Goal: Information Seeking & Learning: Compare options

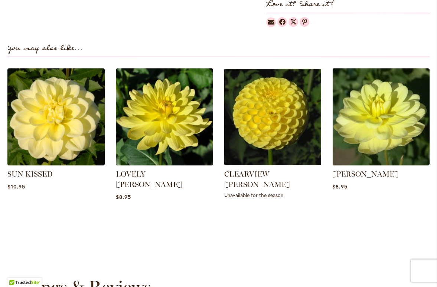
scroll to position [492, 0]
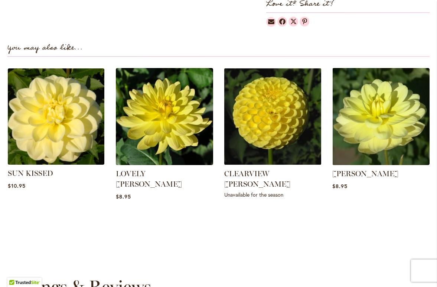
click at [63, 132] on img at bounding box center [56, 116] width 101 height 101
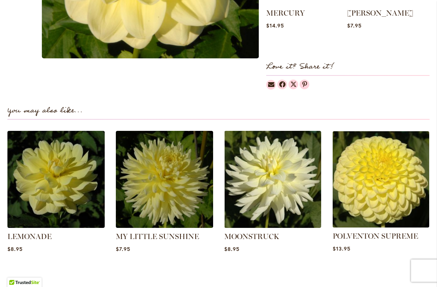
scroll to position [455, 0]
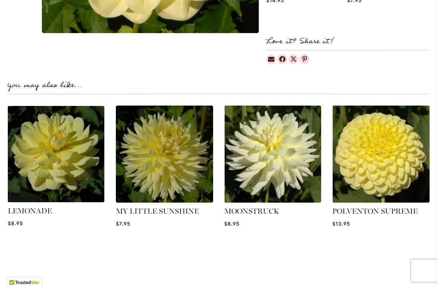
click at [35, 162] on img at bounding box center [56, 153] width 101 height 101
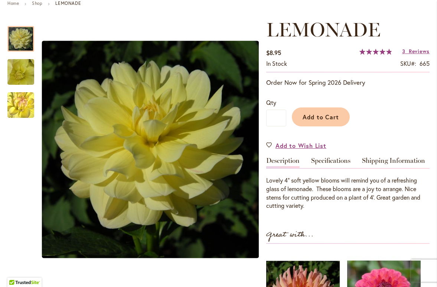
scroll to position [93, 0]
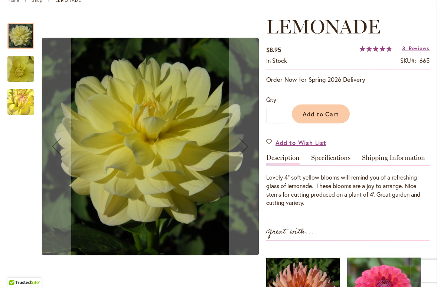
click at [20, 69] on img "LEMONADE" at bounding box center [20, 68] width 53 height 51
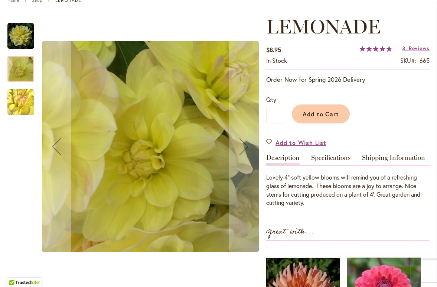
click at [17, 102] on img "LEMONADE" at bounding box center [20, 102] width 53 height 51
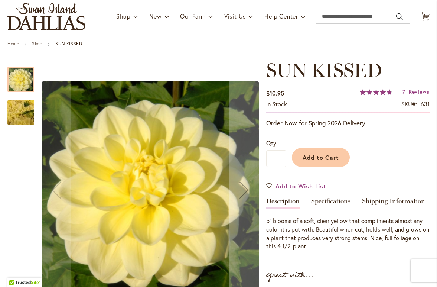
scroll to position [69, 0]
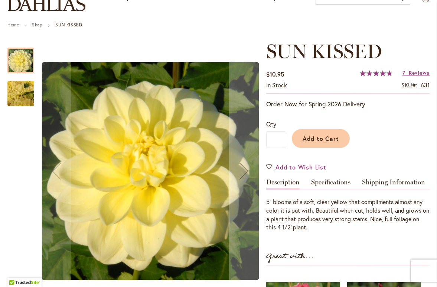
click at [23, 96] on img "SUN KISSED" at bounding box center [21, 94] width 54 height 40
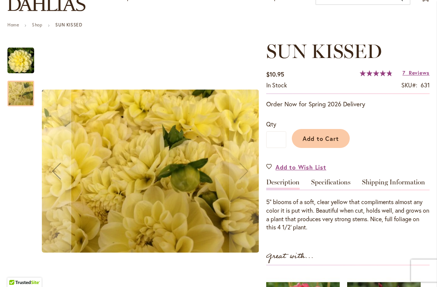
click at [22, 55] on img "SUN KISSED" at bounding box center [20, 60] width 27 height 27
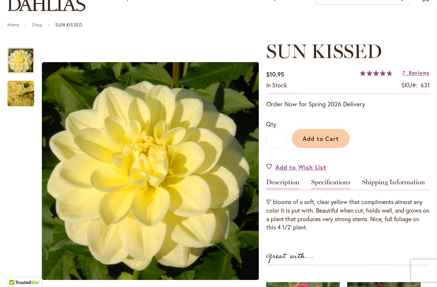
click at [330, 182] on link "Specifications" at bounding box center [330, 184] width 39 height 11
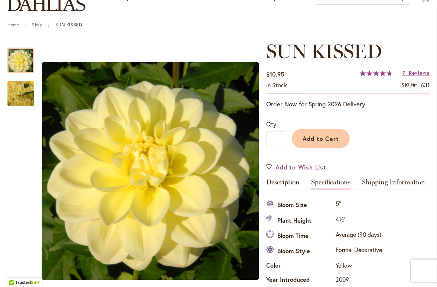
scroll to position [247, 0]
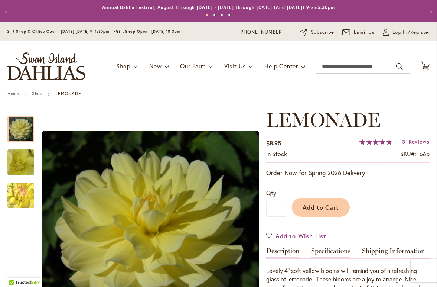
click at [336, 249] on link "Specifications" at bounding box center [330, 253] width 39 height 11
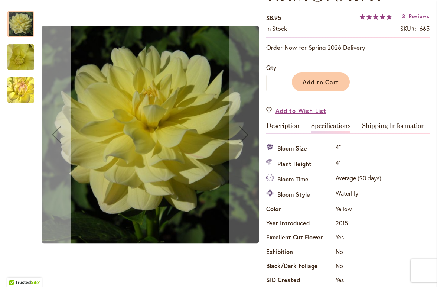
scroll to position [127, 0]
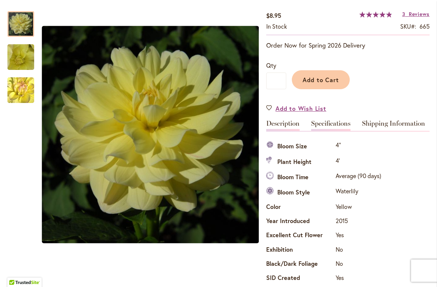
click at [290, 122] on link "Description" at bounding box center [282, 125] width 33 height 11
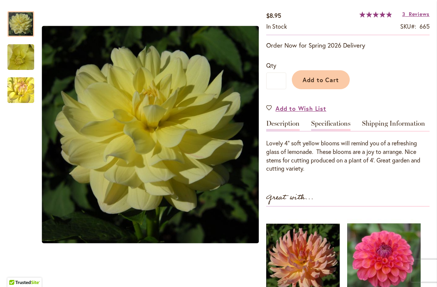
click at [337, 123] on link "Specifications" at bounding box center [330, 125] width 39 height 11
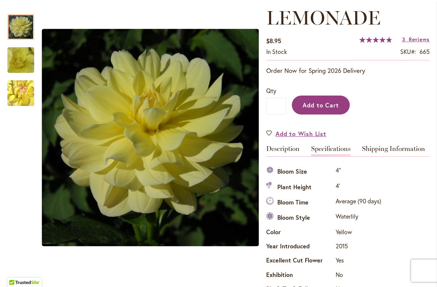
scroll to position [124, 0]
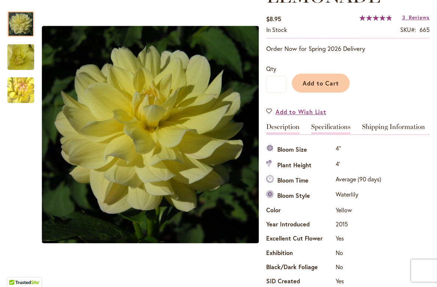
click at [287, 126] on link "Description" at bounding box center [282, 128] width 33 height 11
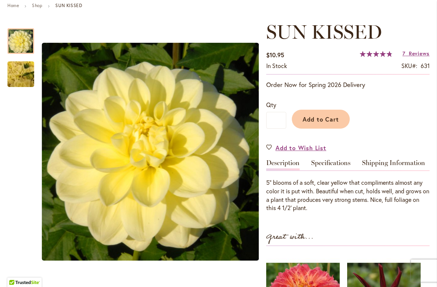
scroll to position [107, 0]
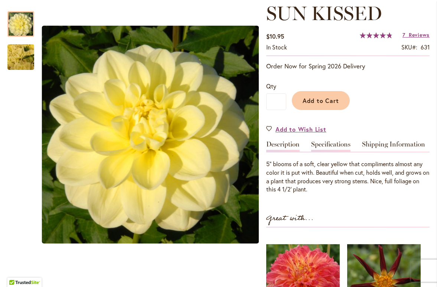
click at [328, 142] on link "Specifications" at bounding box center [330, 146] width 39 height 11
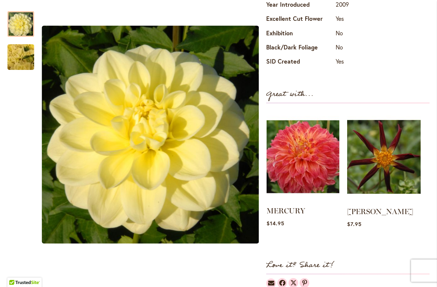
scroll to position [345, 0]
